Goal: Information Seeking & Learning: Learn about a topic

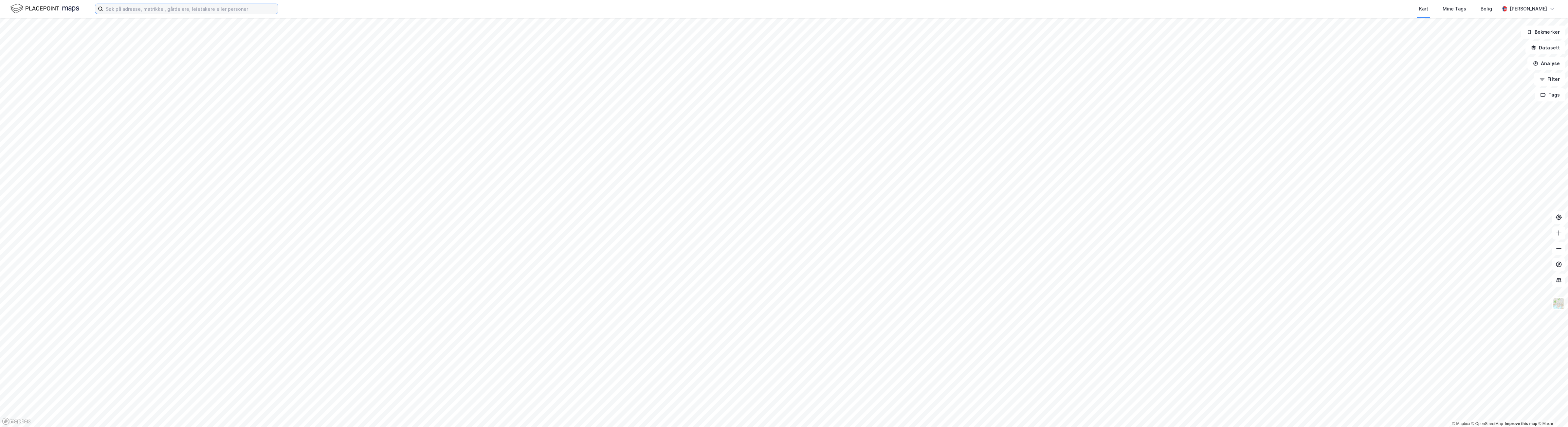
drag, startPoint x: 152, startPoint y: 10, endPoint x: 159, endPoint y: 12, distance: 7.3
click at [153, 10] on input at bounding box center [190, 9] width 175 height 10
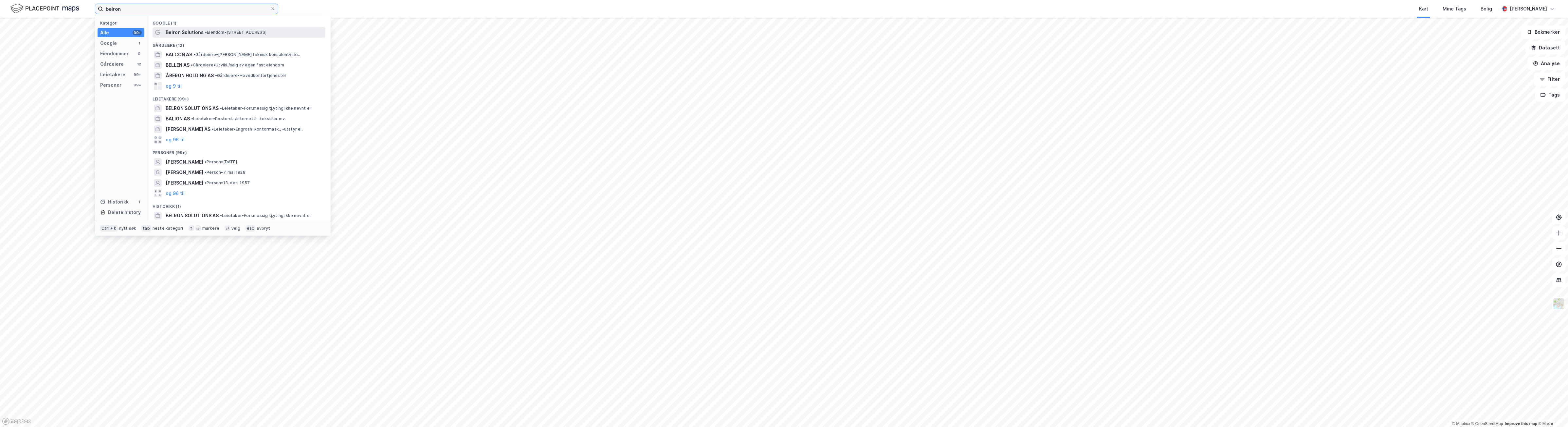
type input "belron"
click at [267, 33] on span "• Eiendom • [STREET_ADDRESS]" at bounding box center [236, 32] width 61 height 5
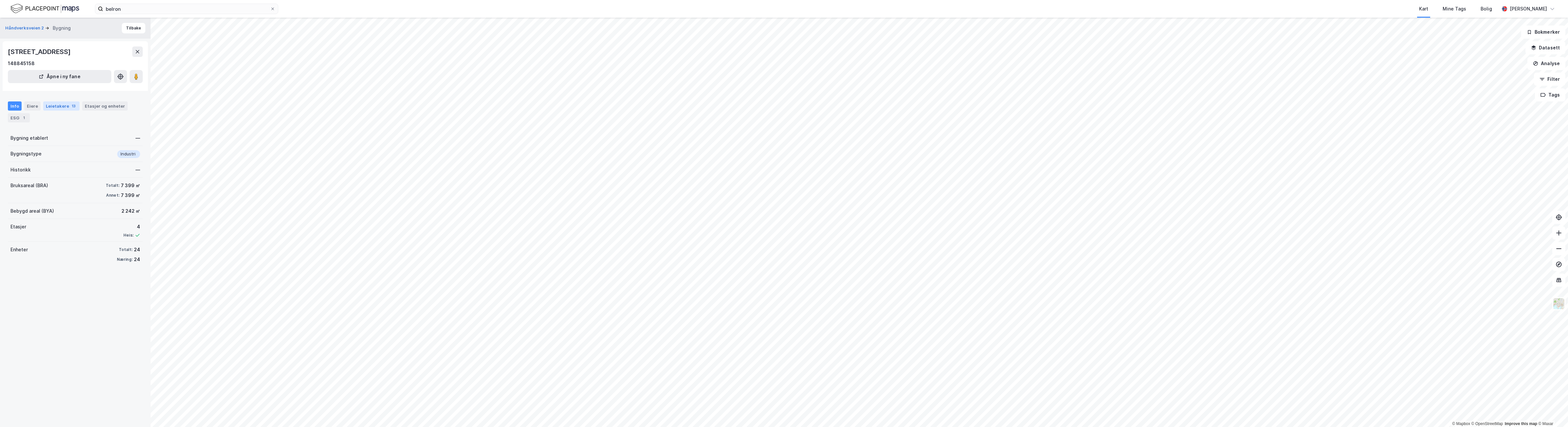
click at [60, 106] on div "Leietakere 13" at bounding box center [61, 106] width 37 height 9
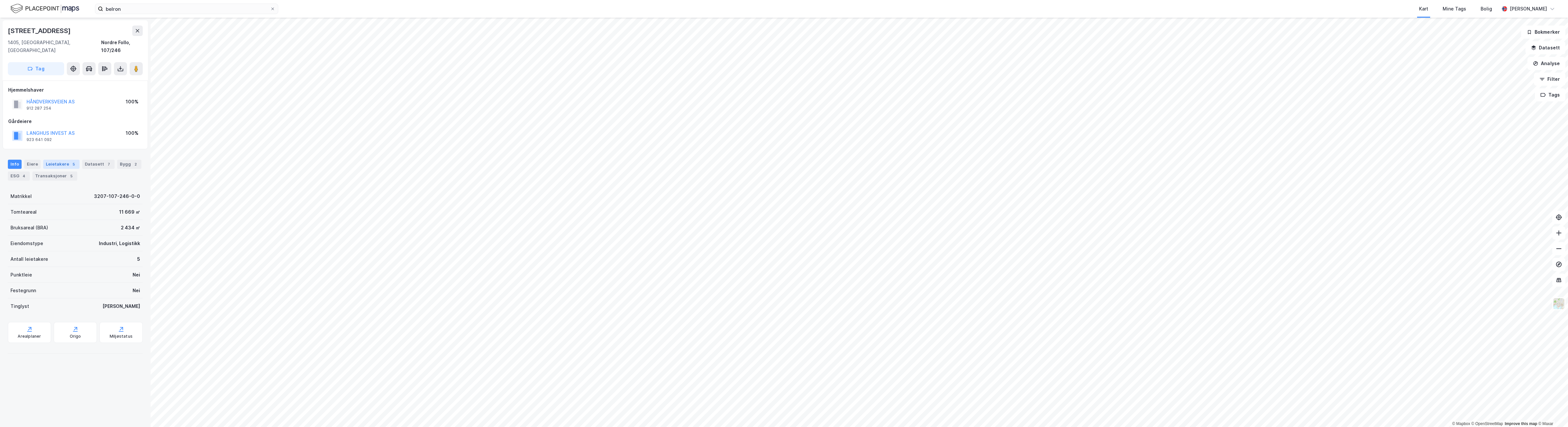
click at [58, 159] on div "Leietakere 5" at bounding box center [61, 164] width 37 height 9
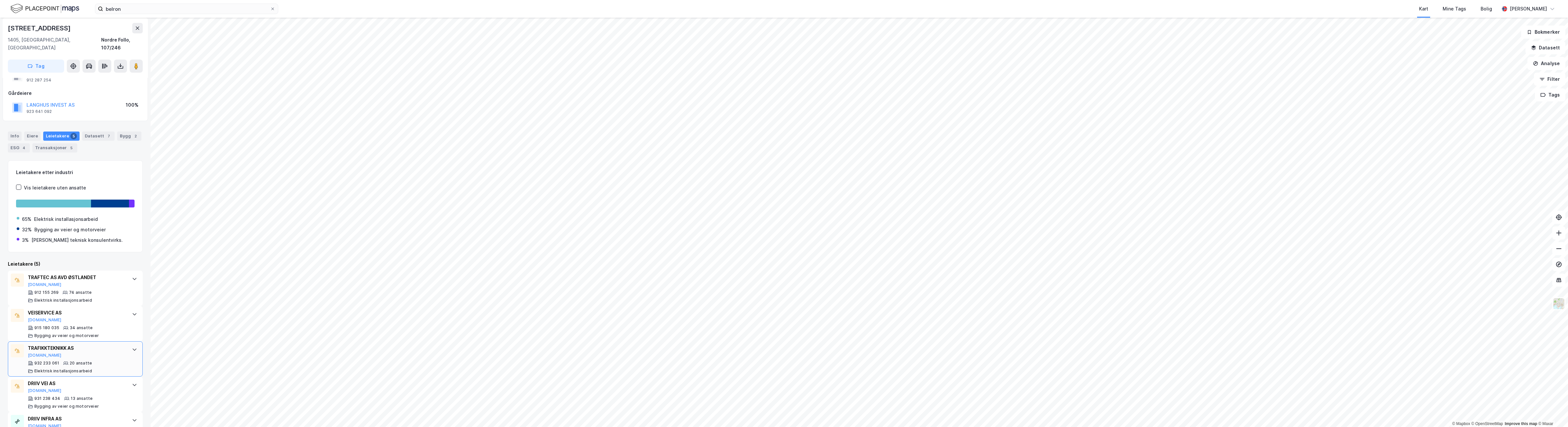
scroll to position [49, 0]
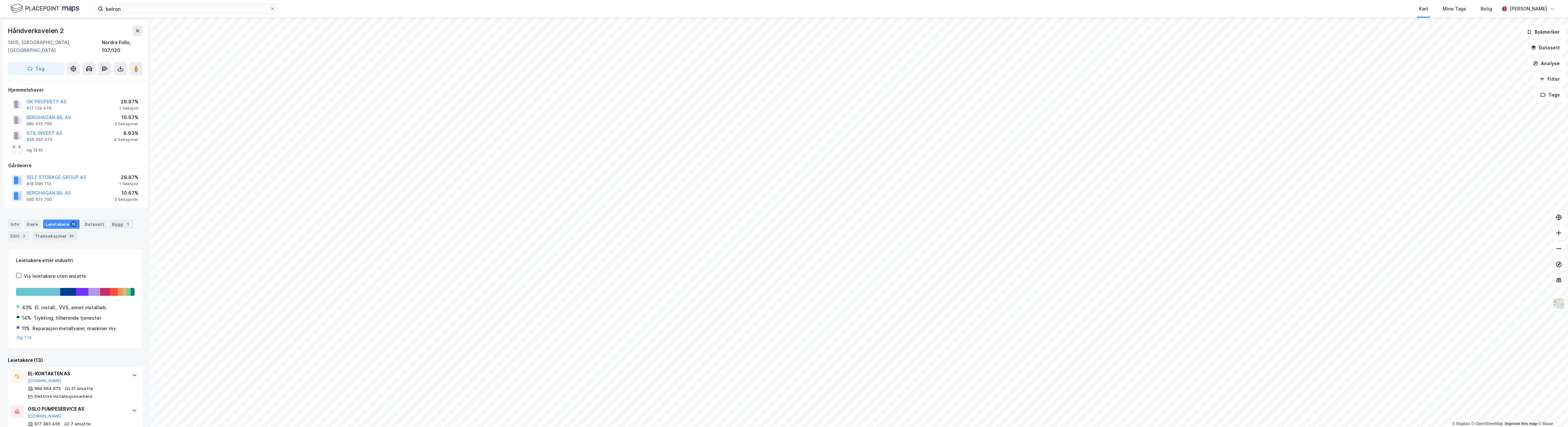
click at [0, 0] on button "og 12 til" at bounding box center [0, 0] width 0 height 0
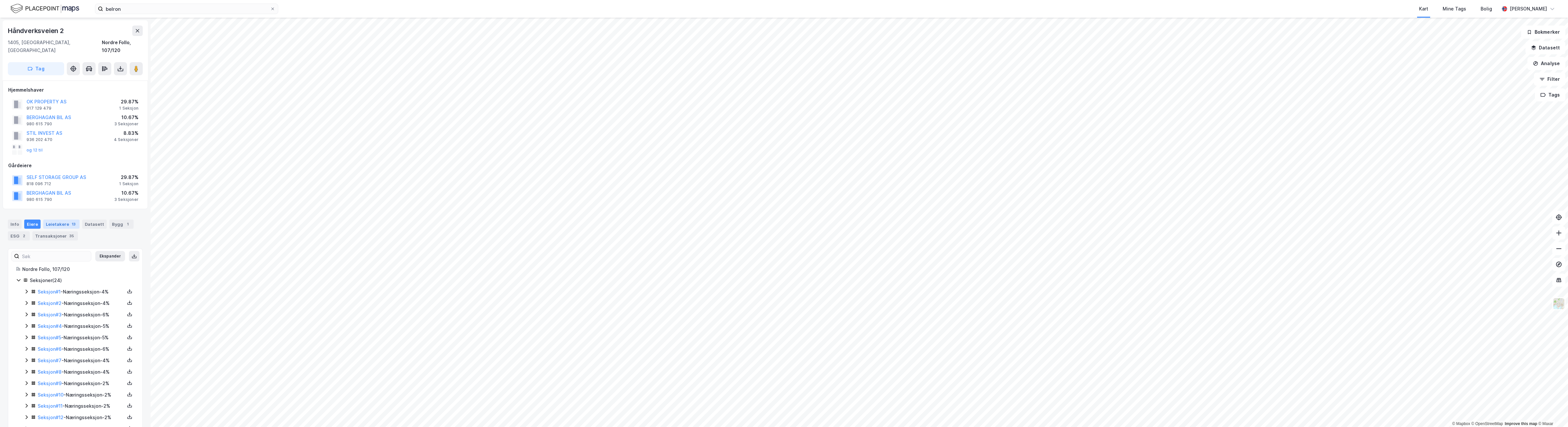
click at [53, 220] on div "Leietakere 13" at bounding box center [61, 224] width 37 height 9
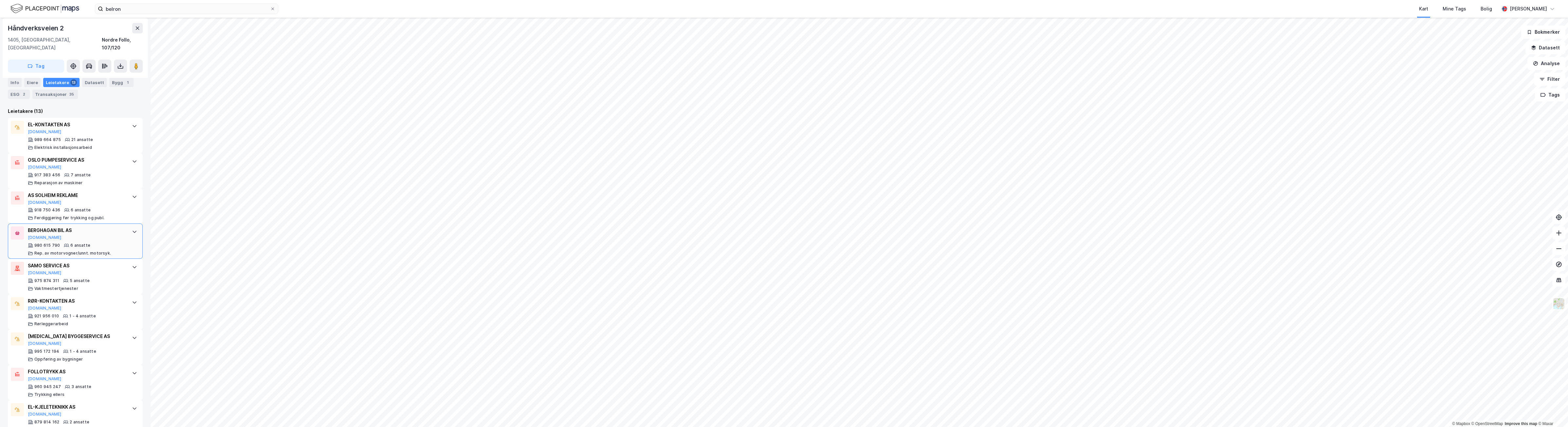
scroll to position [235, 0]
